Goal: Task Accomplishment & Management: Use online tool/utility

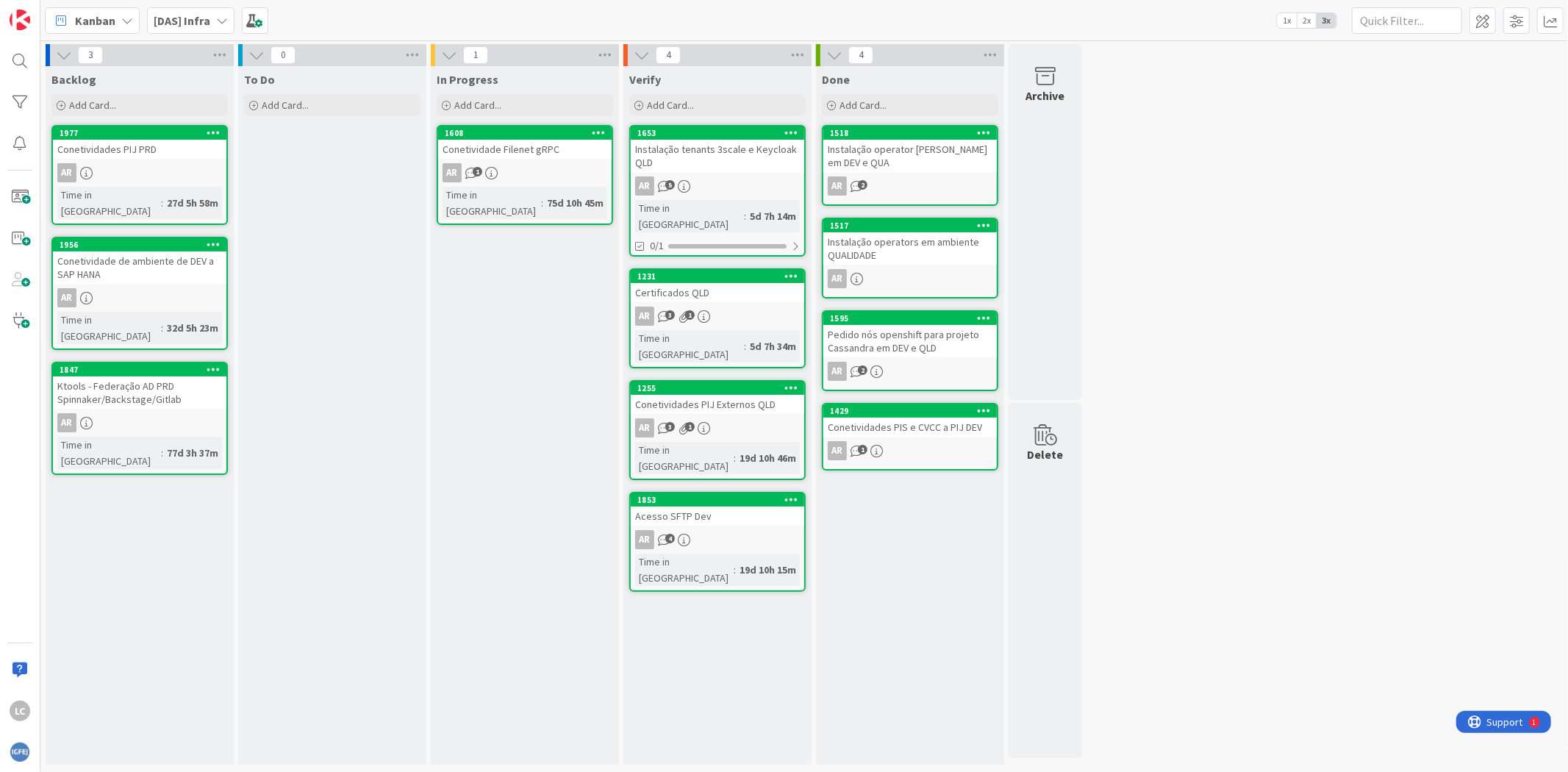
click at [473, 329] on div "In Progress Add Card... 1608 Conetividade Filenet gRPC AR 1 Time in [GEOGRAPHIC…" at bounding box center [525, 415] width 188 height 698
click at [13, 753] on img at bounding box center [19, 752] width 20 height 20
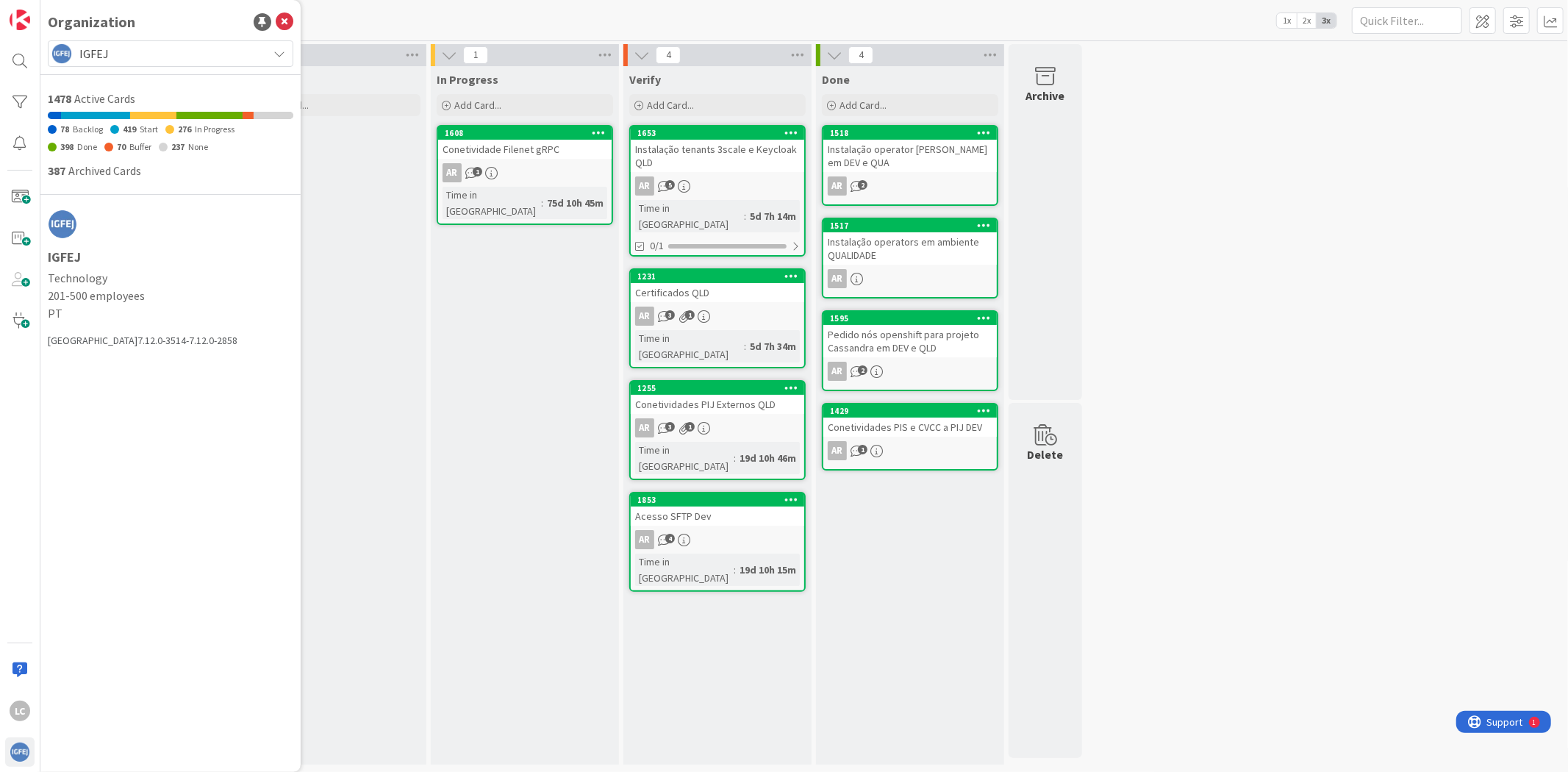
click at [166, 50] on span "IGFEJ" at bounding box center [170, 53] width 181 height 20
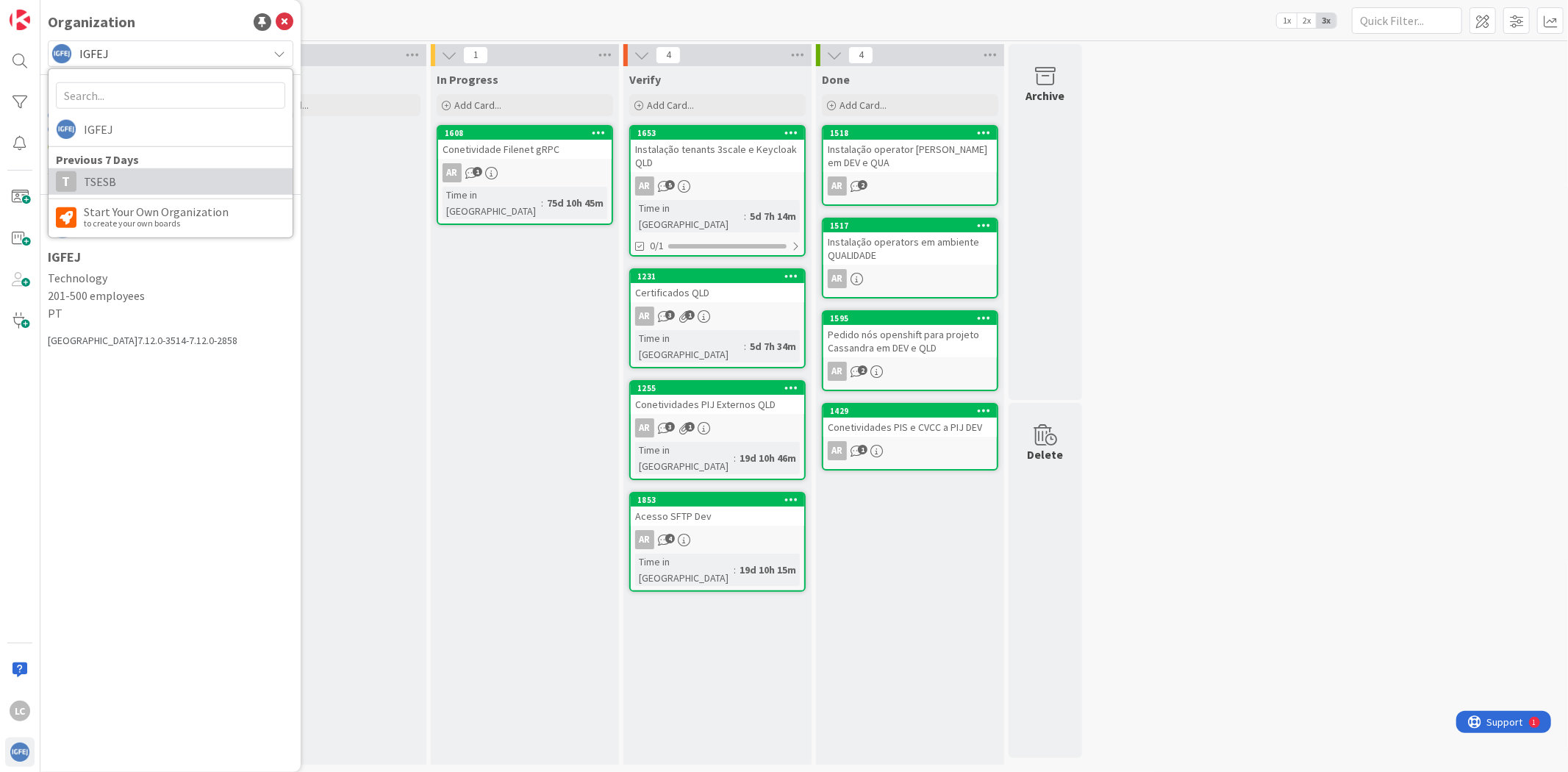
click at [109, 186] on span "TSESB" at bounding box center [185, 182] width 201 height 22
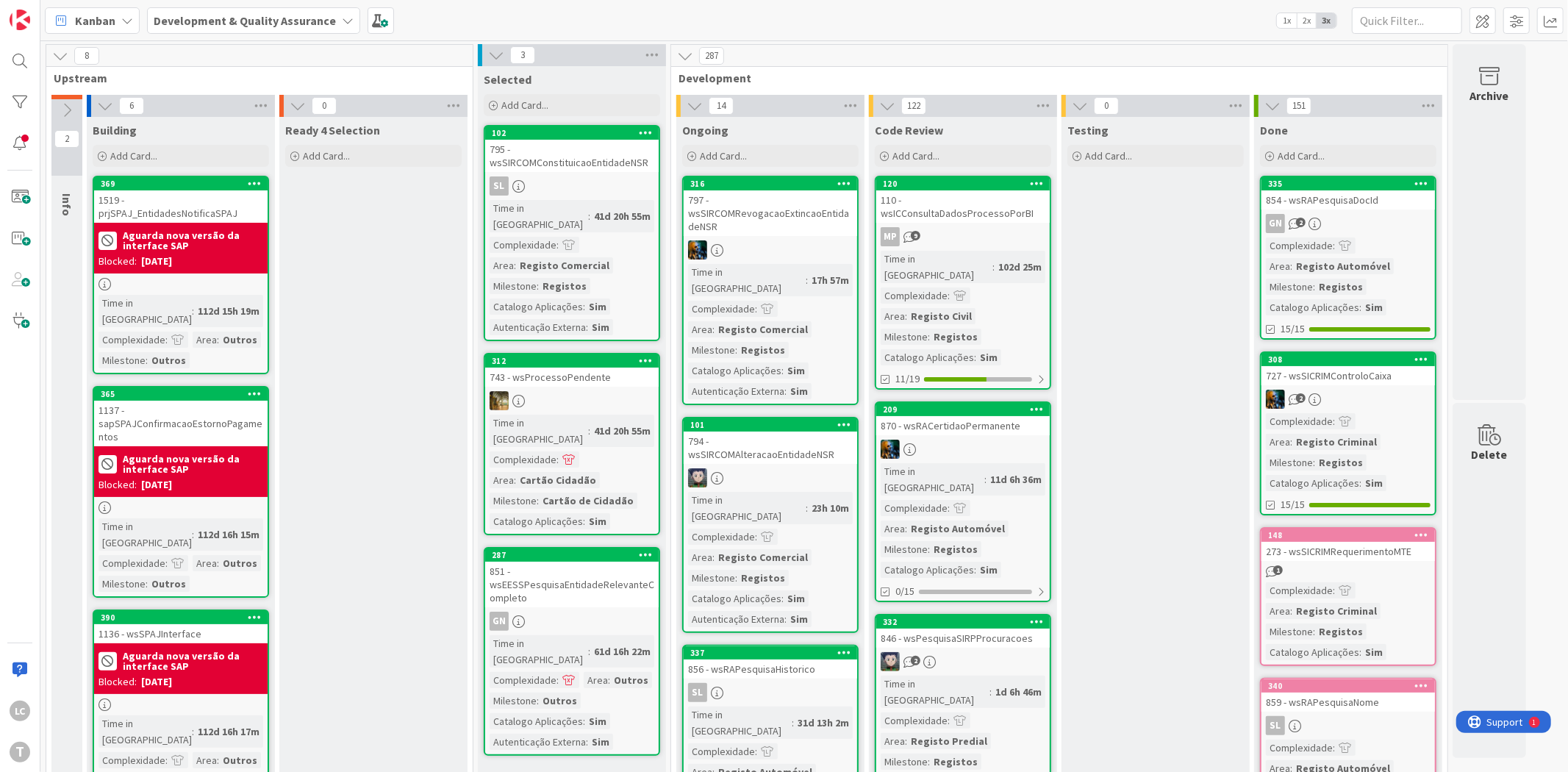
drag, startPoint x: 1134, startPoint y: 363, endPoint x: 1167, endPoint y: 407, distance: 55.0
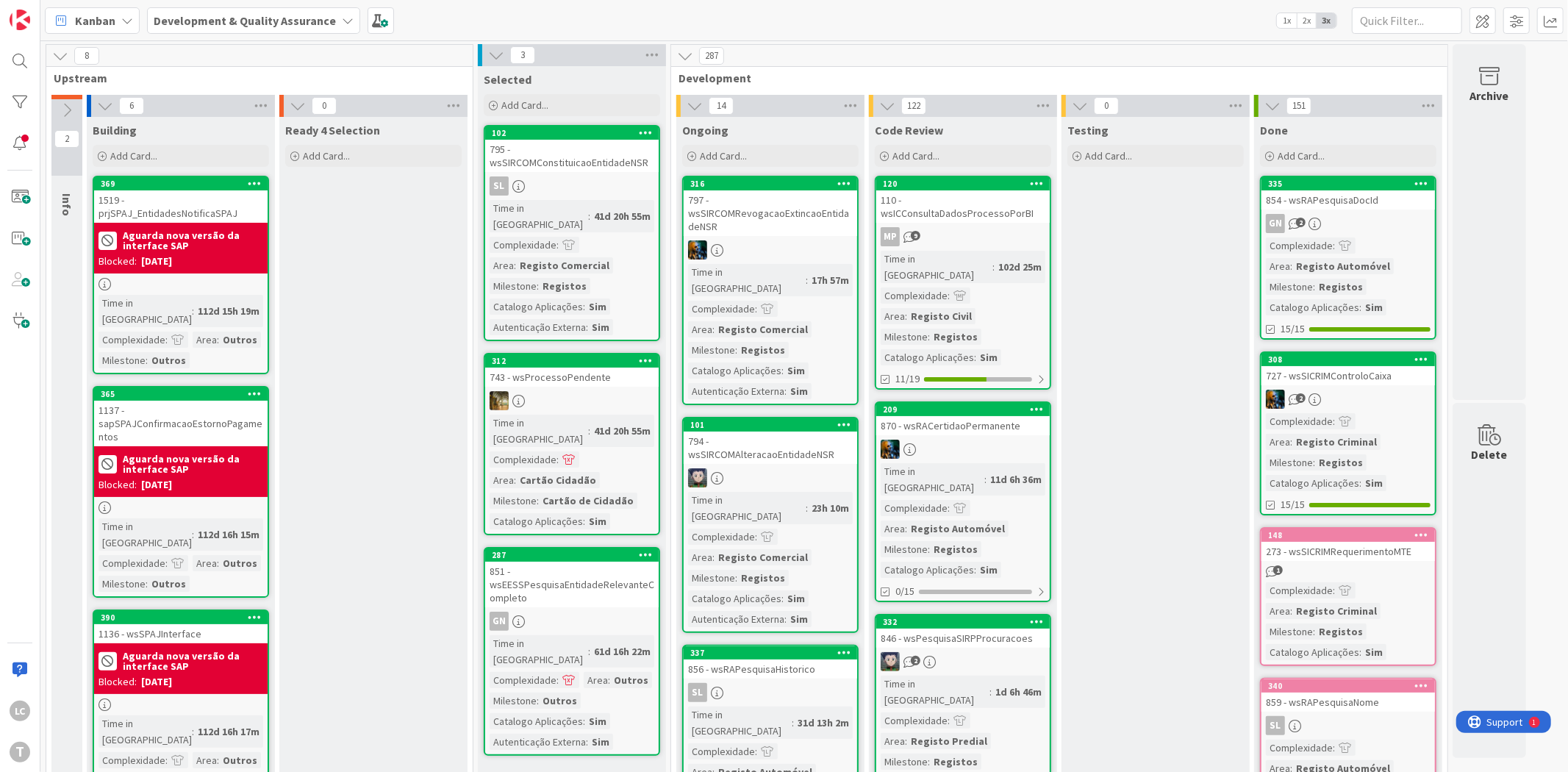
drag, startPoint x: 1174, startPoint y: 357, endPoint x: 1169, endPoint y: 422, distance: 65.2
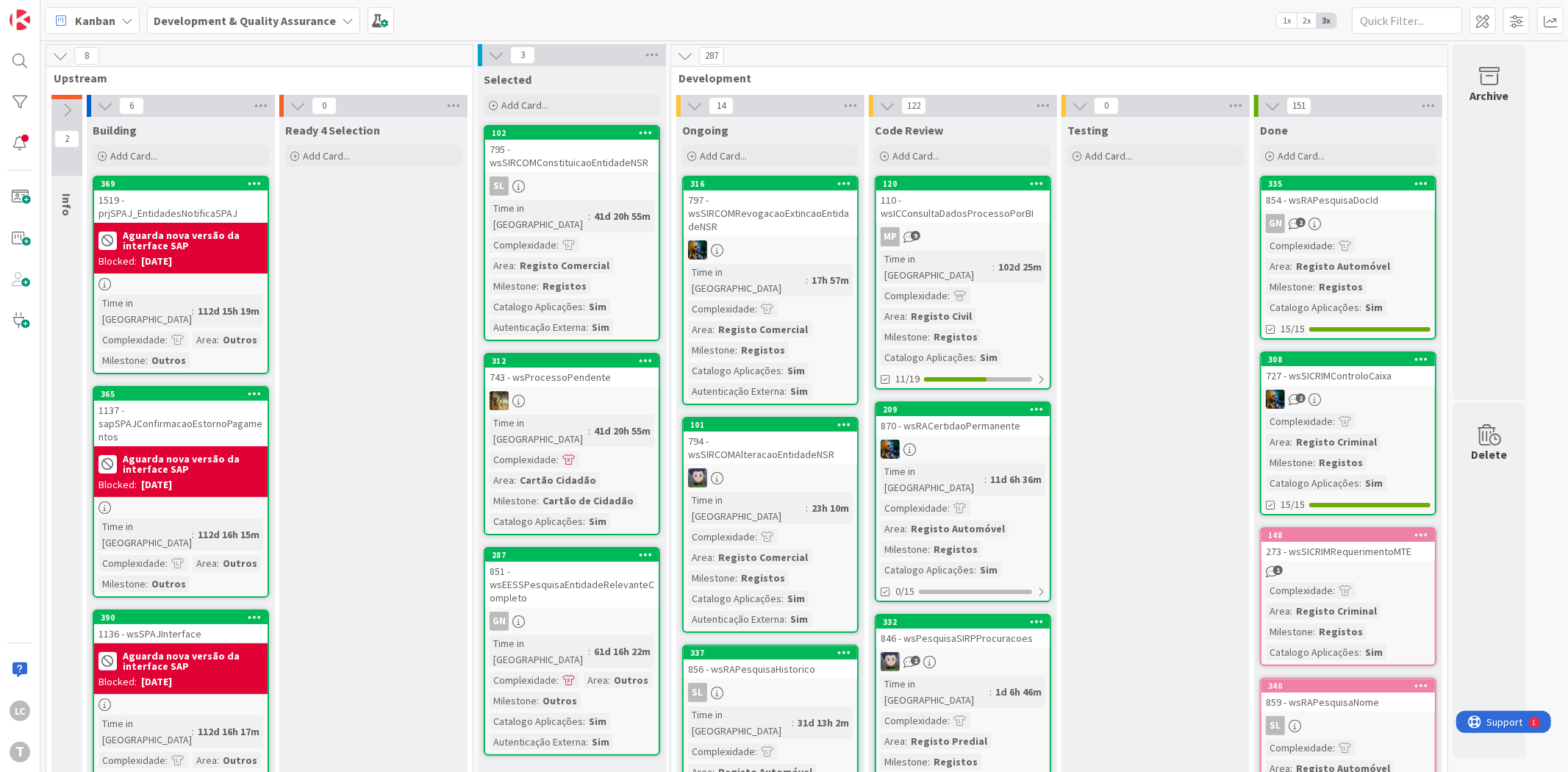
click at [1167, 17] on div "Kanban Development & Quality Assurance 1x 2x 3x" at bounding box center [805, 20] width 1528 height 41
